Goal: Navigation & Orientation: Find specific page/section

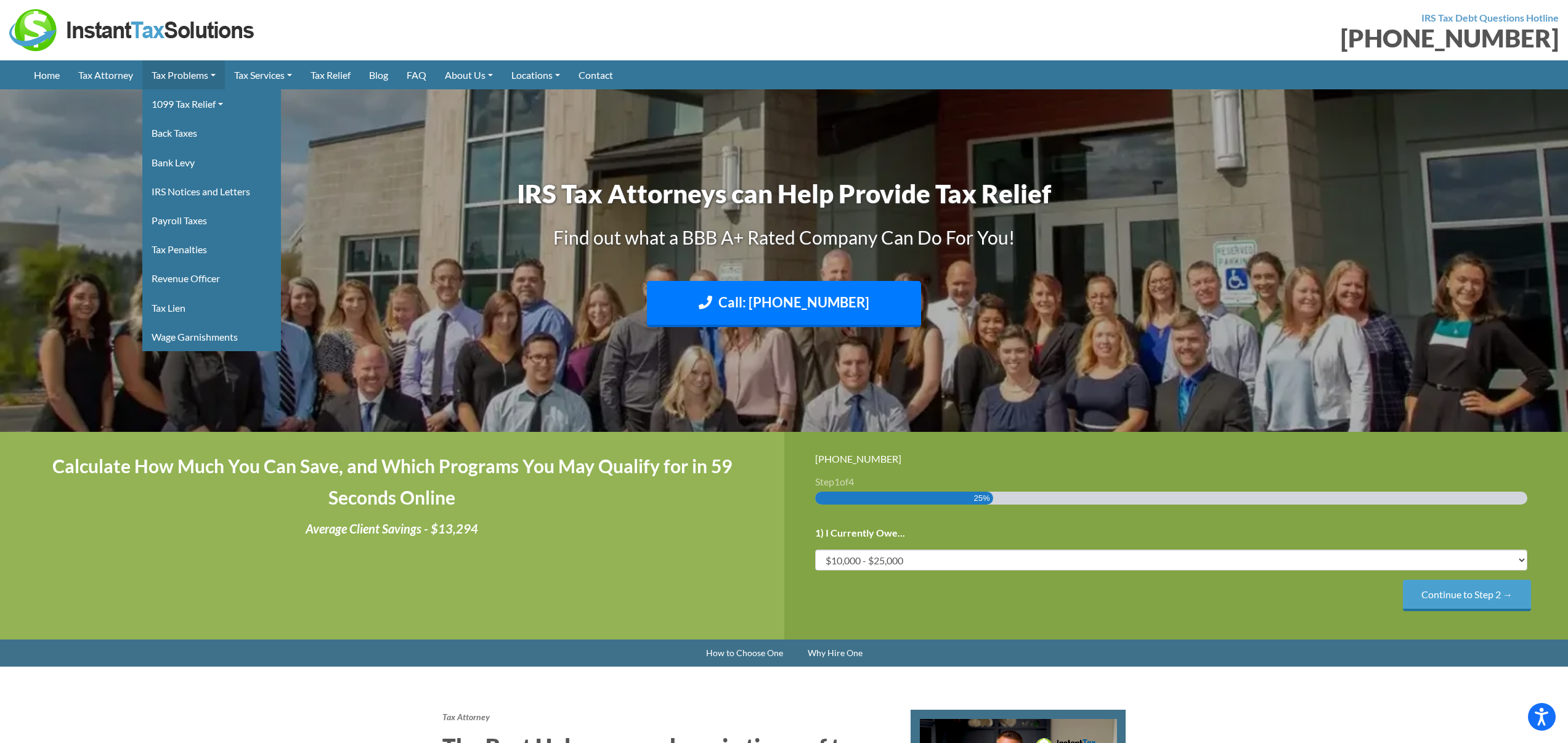
click at [202, 76] on link "Tax Problems" at bounding box center [184, 75] width 83 height 29
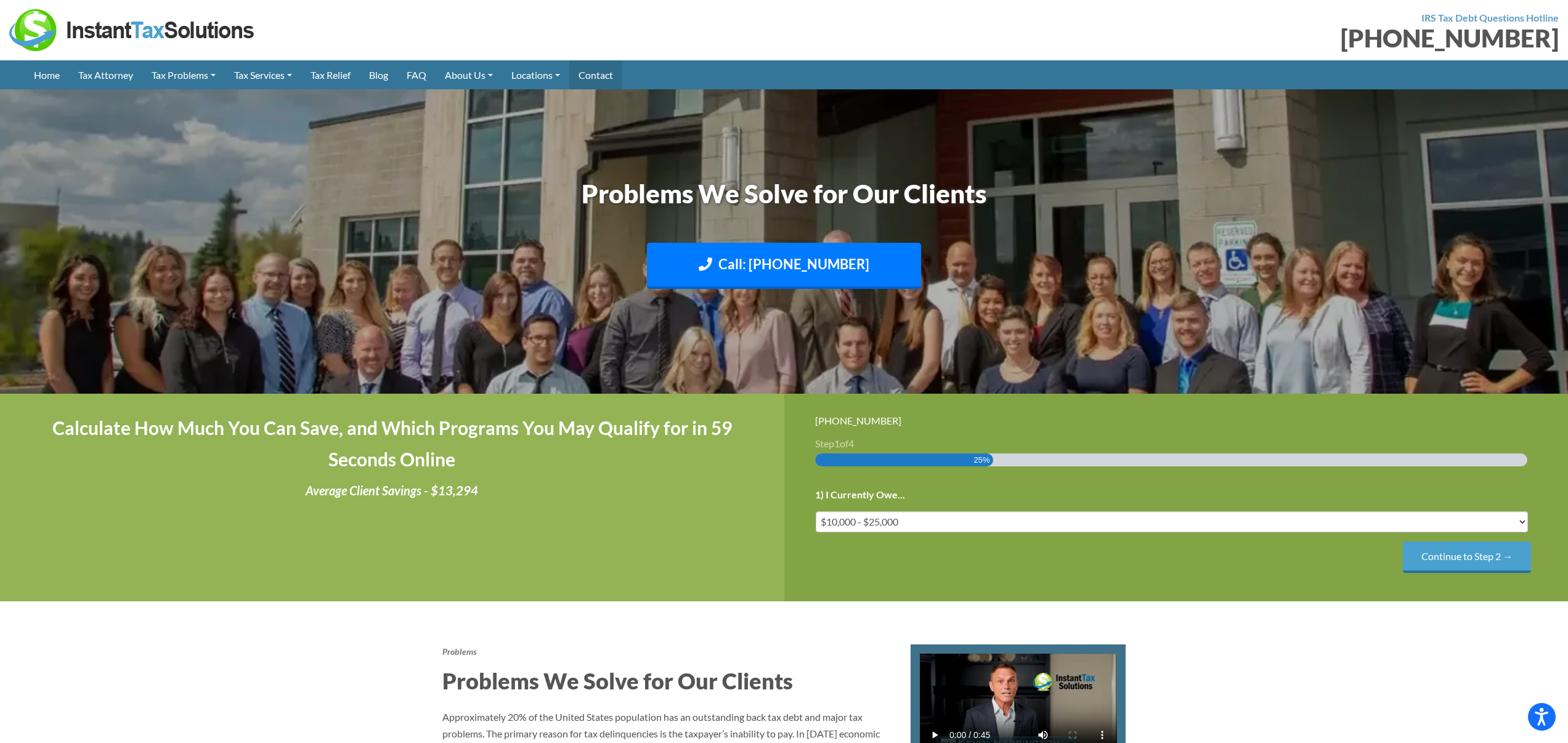
click at [616, 79] on link "Contact" at bounding box center [596, 75] width 53 height 29
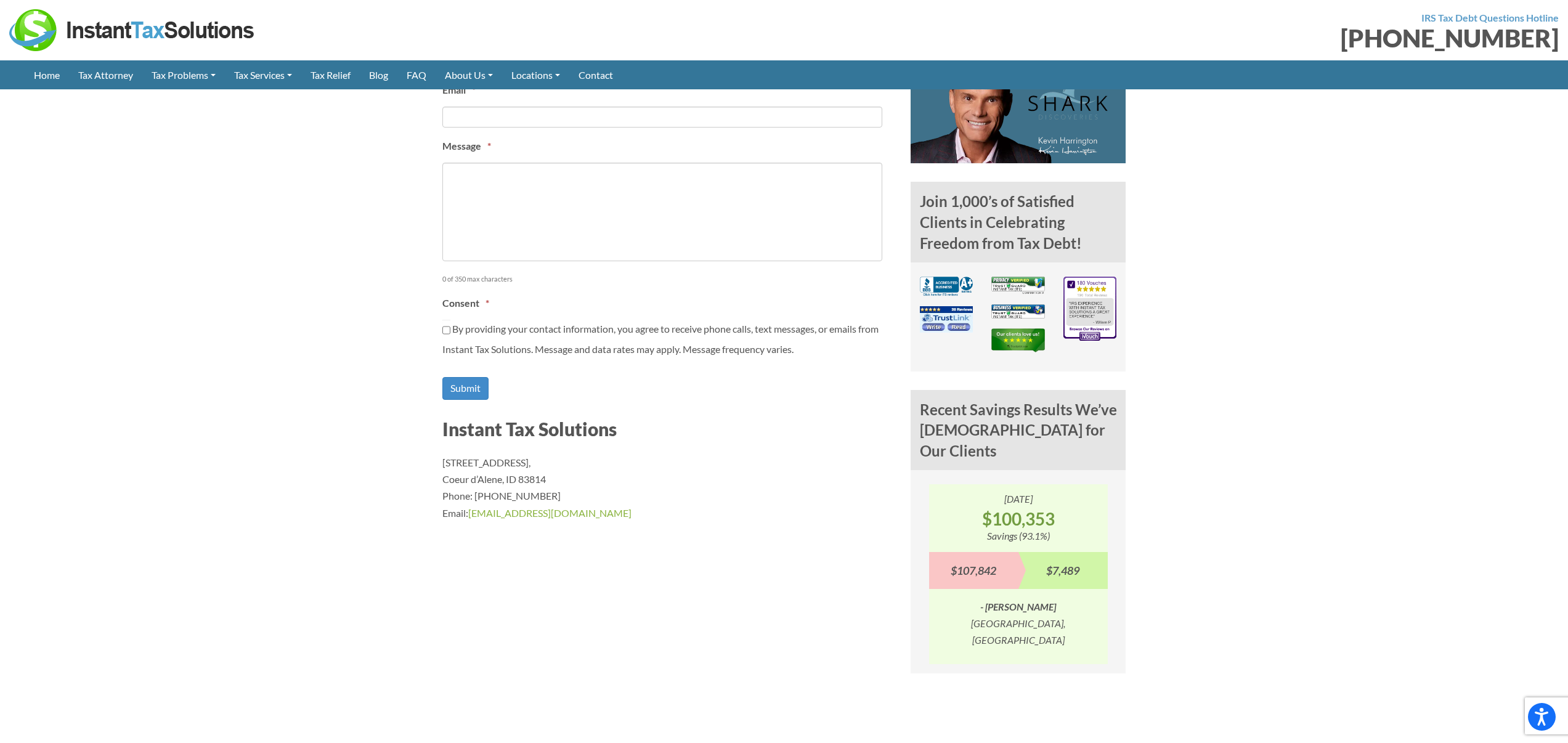
scroll to position [928, 0]
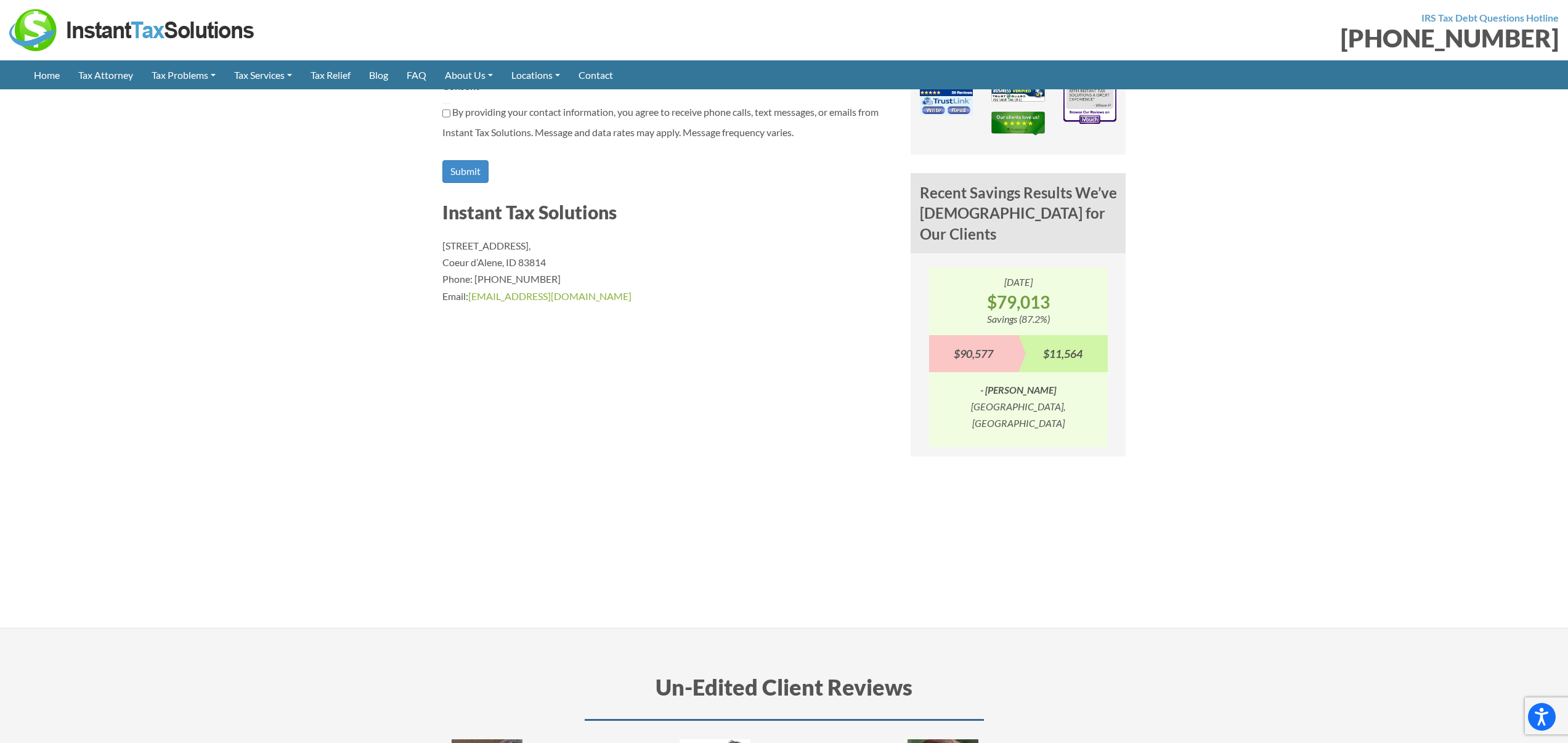
click at [52, 22] on img at bounding box center [133, 30] width 247 height 42
